Goal: Information Seeking & Learning: Learn about a topic

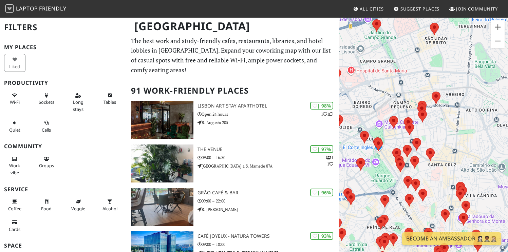
drag, startPoint x: 468, startPoint y: 159, endPoint x: 497, endPoint y: 209, distance: 57.3
click at [497, 209] on div at bounding box center [422, 143] width 169 height 252
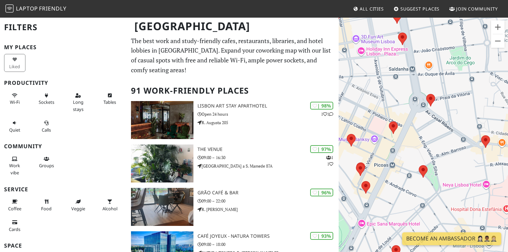
drag, startPoint x: 445, startPoint y: 176, endPoint x: 458, endPoint y: 88, distance: 88.5
click at [458, 88] on div at bounding box center [422, 143] width 169 height 252
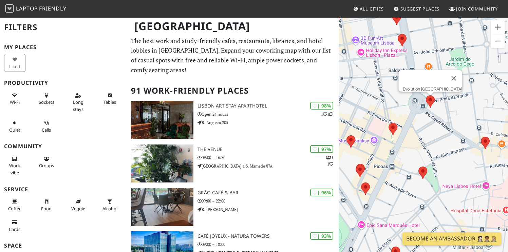
click at [426, 95] on area at bounding box center [426, 95] width 0 height 0
click at [485, 141] on div "Evolution [GEOGRAPHIC_DATA]" at bounding box center [422, 143] width 169 height 252
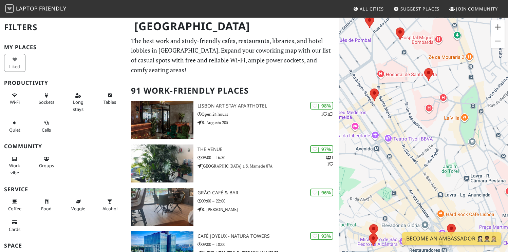
click at [435, 166] on div "Evolution [GEOGRAPHIC_DATA]" at bounding box center [422, 143] width 169 height 252
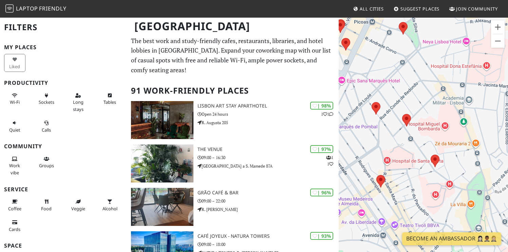
drag, startPoint x: 444, startPoint y: 120, endPoint x: 452, endPoint y: 194, distance: 75.0
click at [453, 203] on div "Evolution [GEOGRAPHIC_DATA]" at bounding box center [422, 143] width 169 height 252
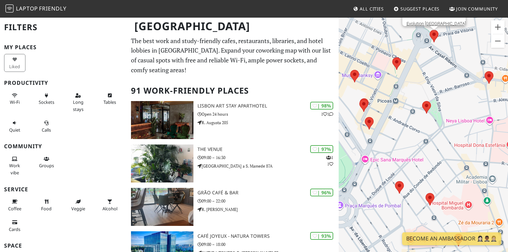
drag, startPoint x: 428, startPoint y: 123, endPoint x: 442, endPoint y: 160, distance: 40.2
click at [442, 160] on div "Evolution [GEOGRAPHIC_DATA]" at bounding box center [422, 143] width 169 height 252
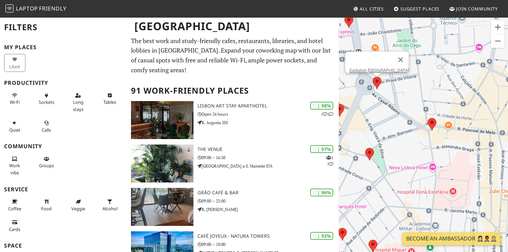
drag, startPoint x: 474, startPoint y: 94, endPoint x: 392, endPoint y: 73, distance: 84.7
click at [392, 73] on div "Evolution [GEOGRAPHIC_DATA]" at bounding box center [422, 143] width 169 height 252
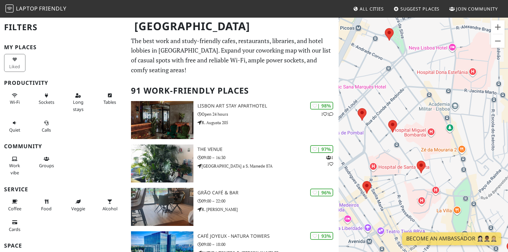
drag, startPoint x: 446, startPoint y: 192, endPoint x: 478, endPoint y: 88, distance: 109.3
click at [478, 88] on div "Evolution [GEOGRAPHIC_DATA]" at bounding box center [422, 143] width 169 height 252
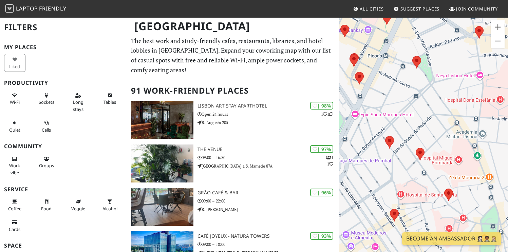
drag, startPoint x: 418, startPoint y: 93, endPoint x: 480, endPoint y: 176, distance: 103.7
click at [480, 176] on div "Evolution [GEOGRAPHIC_DATA]" at bounding box center [422, 143] width 169 height 252
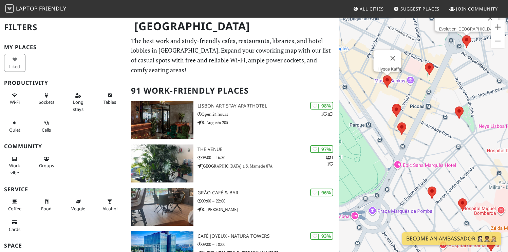
click at [382, 75] on area at bounding box center [382, 75] width 0 height 0
click at [392, 66] on link "Hygge Kaffe" at bounding box center [388, 68] width 23 height 5
click at [392, 105] on area at bounding box center [392, 105] width 0 height 0
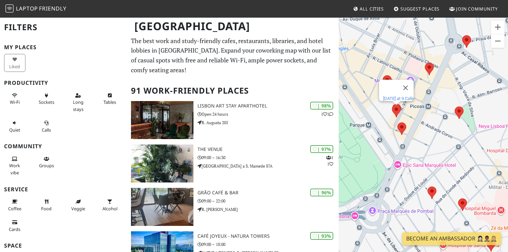
click at [401, 96] on link "[DATE] at 9 Cafe" at bounding box center [398, 98] width 31 height 5
click at [397, 122] on area at bounding box center [397, 122] width 0 height 0
click at [402, 114] on link "TAB coffee" at bounding box center [403, 116] width 21 height 5
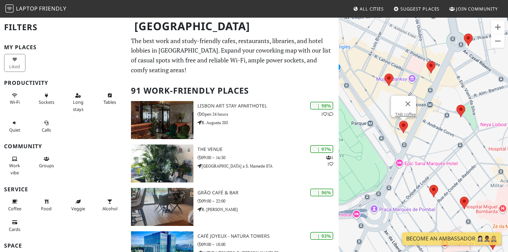
drag, startPoint x: 455, startPoint y: 184, endPoint x: 470, endPoint y: 163, distance: 26.0
click at [470, 163] on div "TAB coffee" at bounding box center [422, 143] width 169 height 252
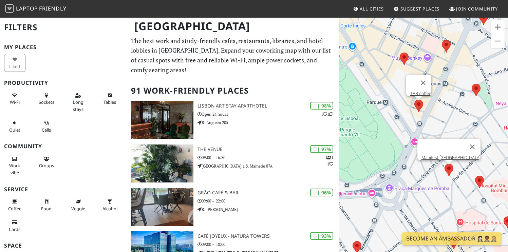
click at [444, 164] on area at bounding box center [444, 164] width 0 height 0
click at [444, 155] on link "Manifest.[GEOGRAPHIC_DATA]" at bounding box center [450, 157] width 59 height 5
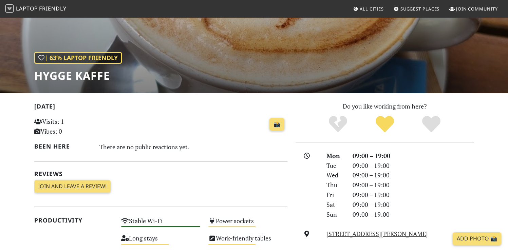
scroll to position [163, 0]
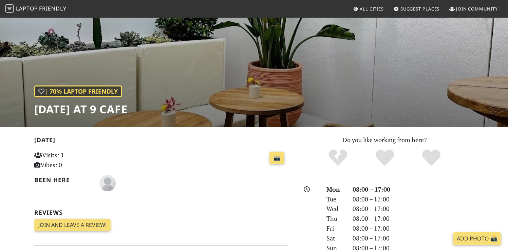
scroll to position [83, 0]
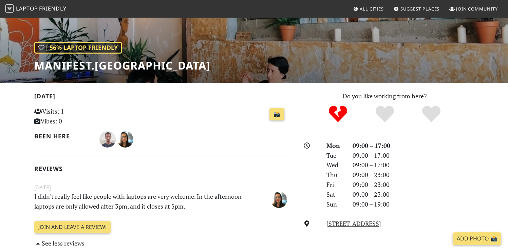
scroll to position [71, 0]
